Goal: Browse casually

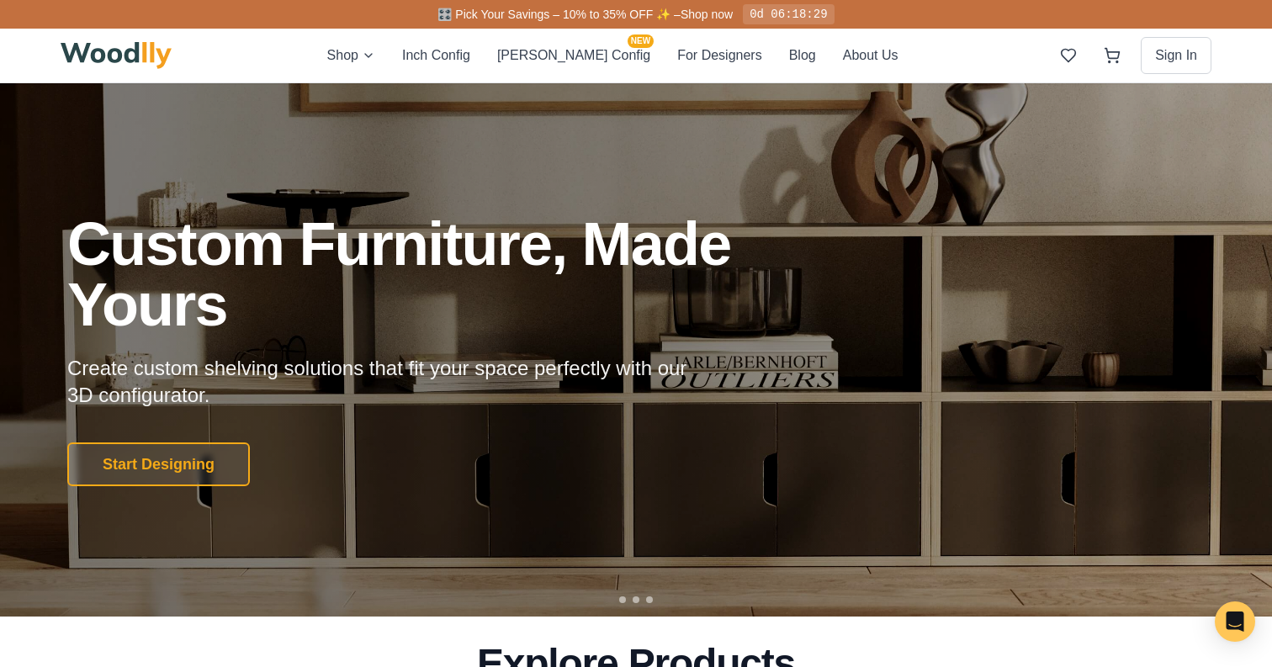
click at [151, 50] on img at bounding box center [116, 55] width 111 height 27
